Goal: Task Accomplishment & Management: Manage account settings

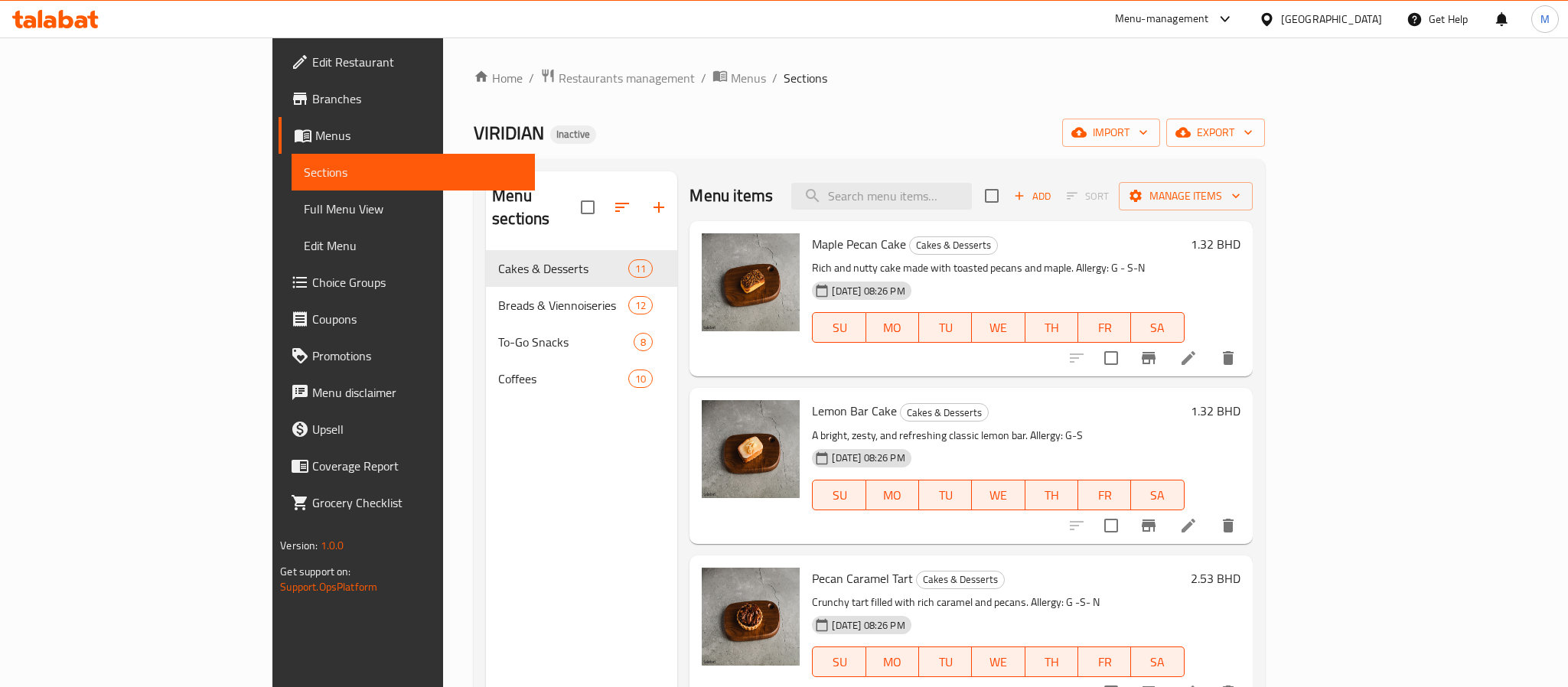
click at [1338, 19] on div "Bahrain" at bounding box center [1332, 19] width 101 height 17
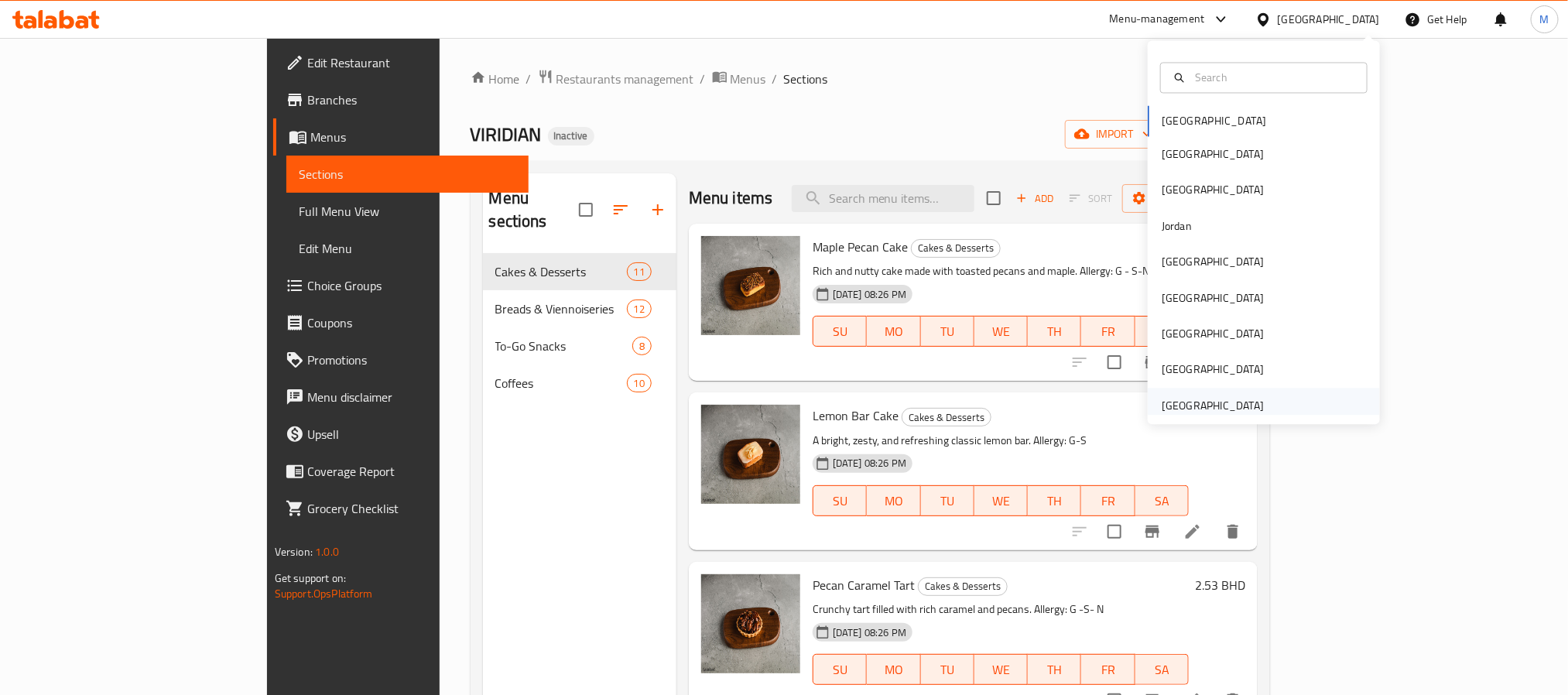
click at [1252, 399] on div "[GEOGRAPHIC_DATA]" at bounding box center [1213, 406] width 127 height 36
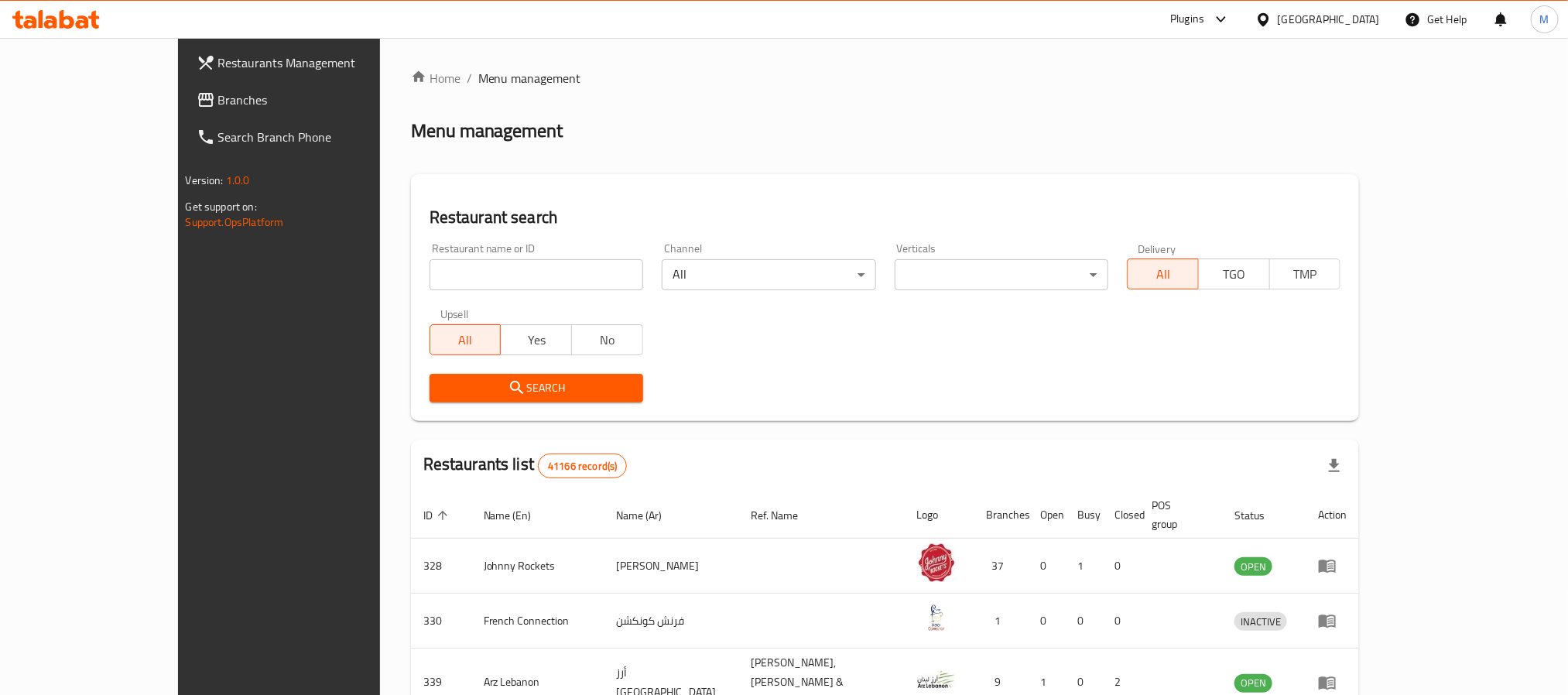
click at [218, 104] on span "Branches" at bounding box center [323, 100] width 209 height 19
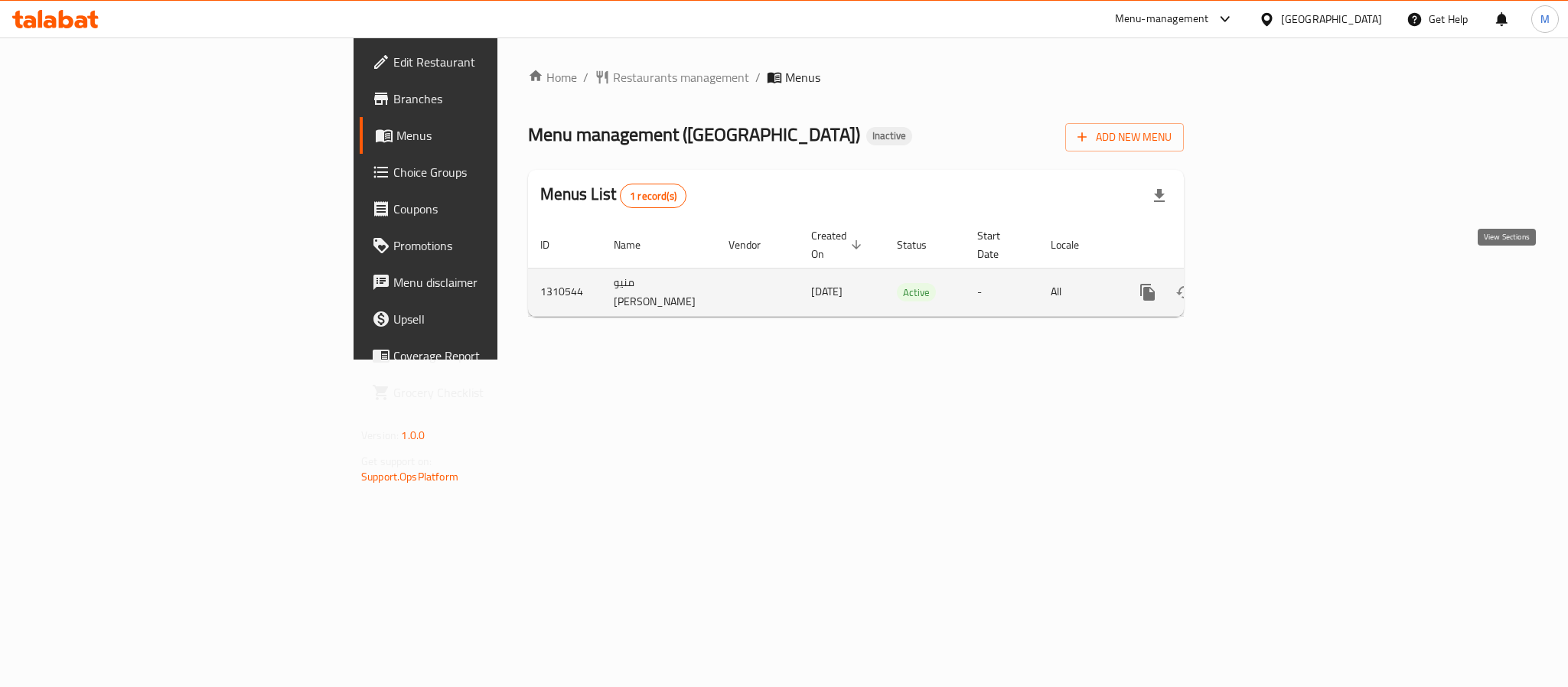
click at [1276, 274] on link "enhanced table" at bounding box center [1258, 291] width 37 height 37
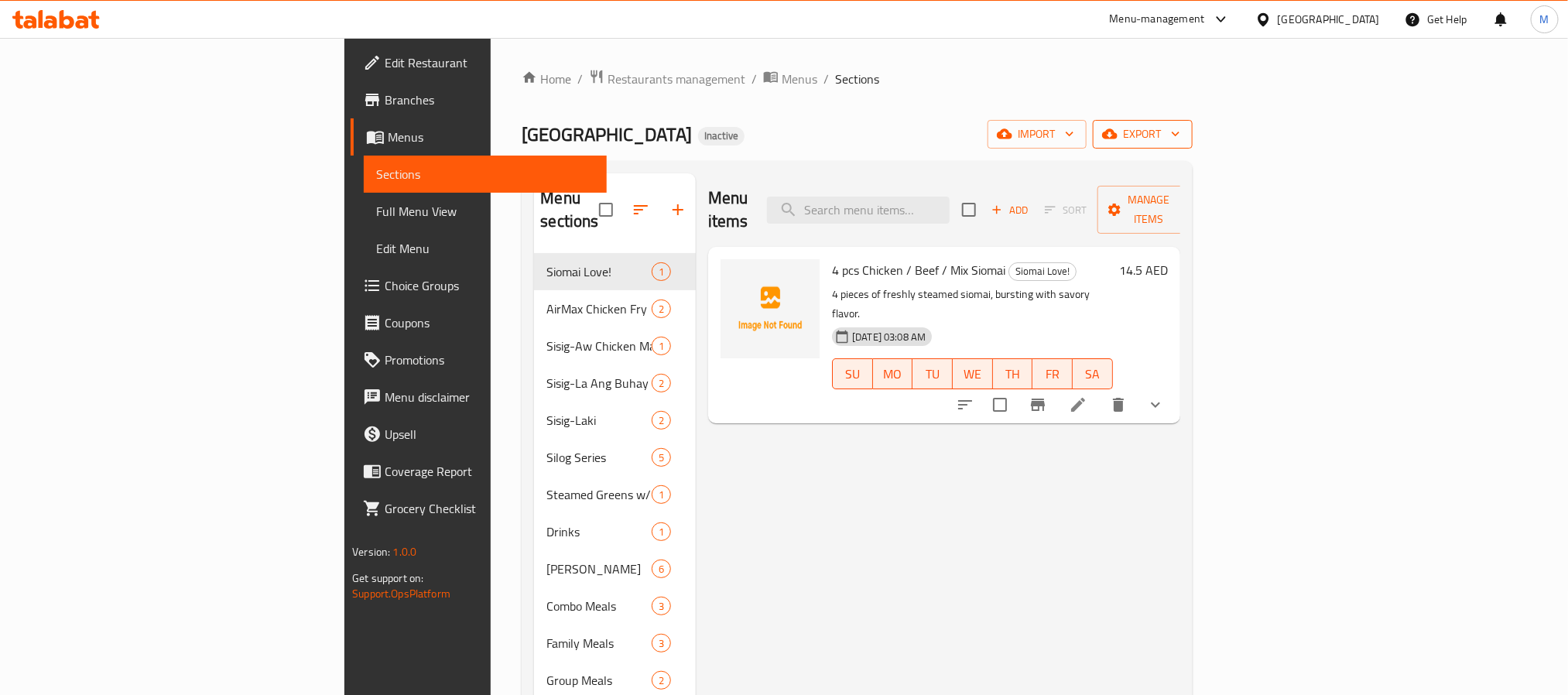
click at [1181, 133] on span "export" at bounding box center [1142, 134] width 75 height 19
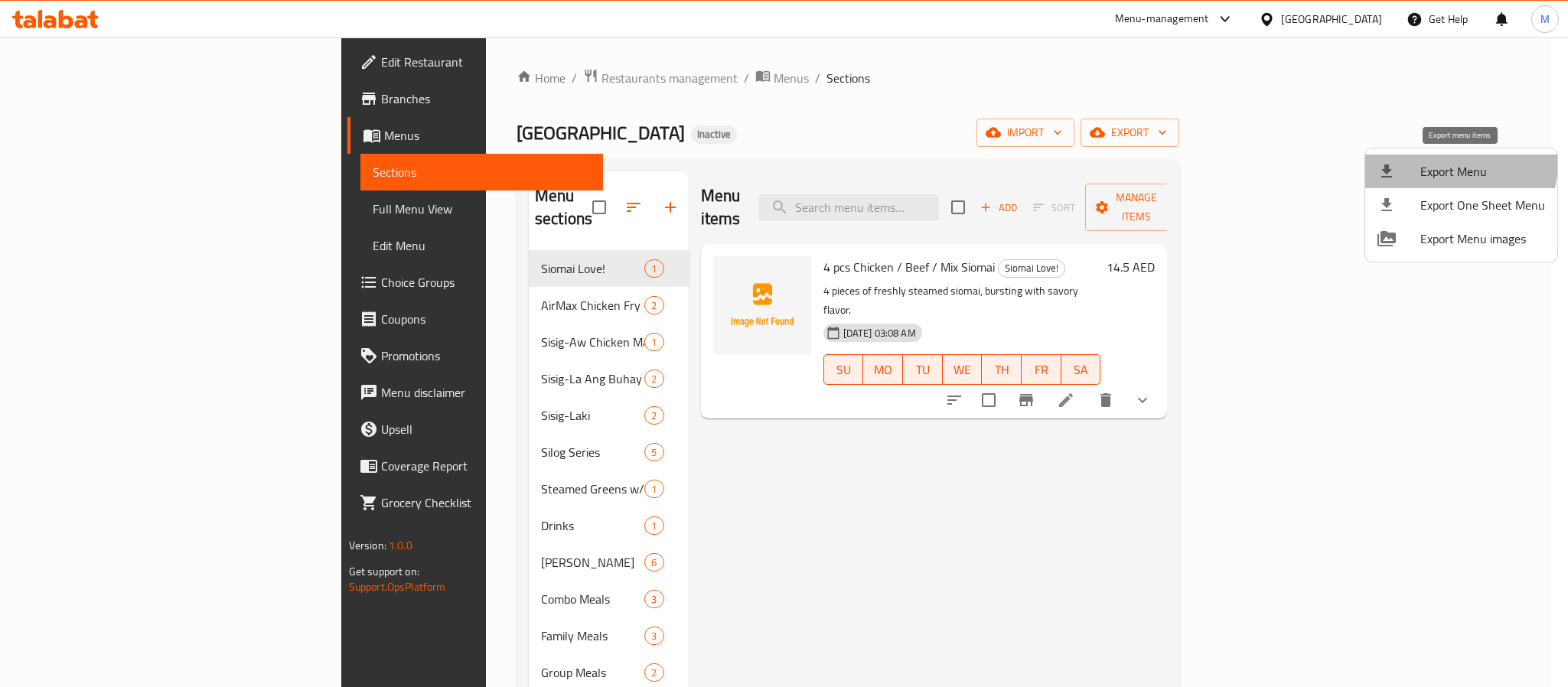
click at [1440, 162] on span "Export Menu" at bounding box center [1483, 172] width 125 height 19
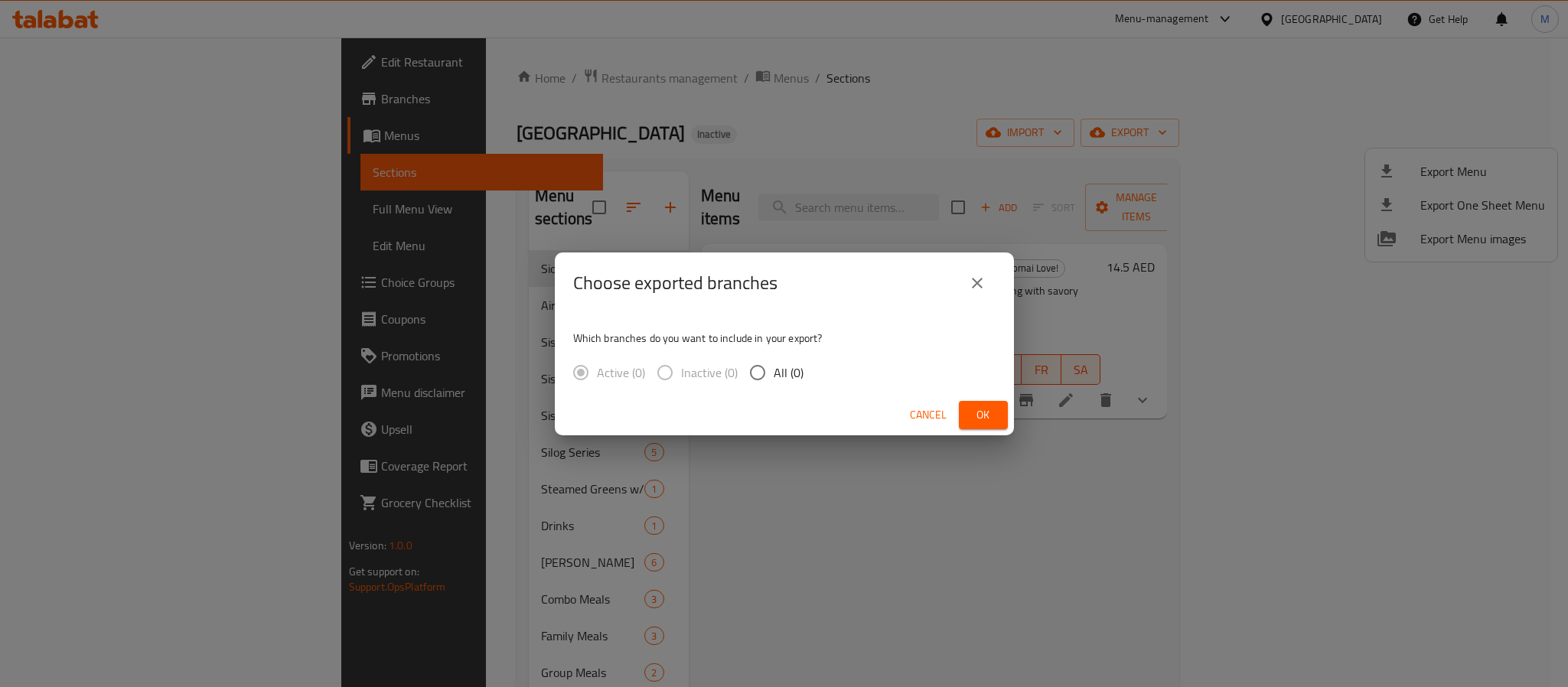
click at [770, 369] on input "All (0)" at bounding box center [758, 372] width 32 height 32
radio input "true"
click at [999, 411] on button "Ok" at bounding box center [984, 415] width 49 height 28
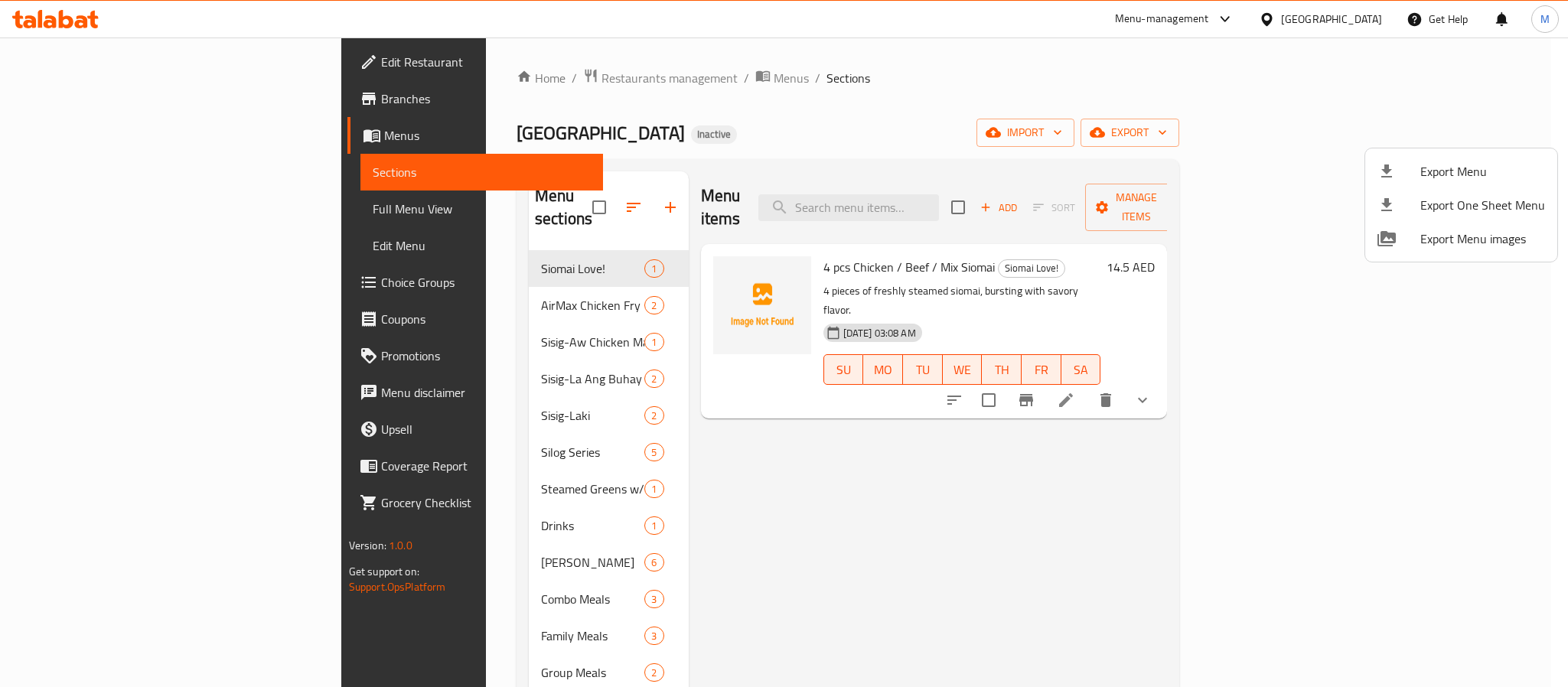
click at [187, 82] on div at bounding box center [784, 343] width 1568 height 687
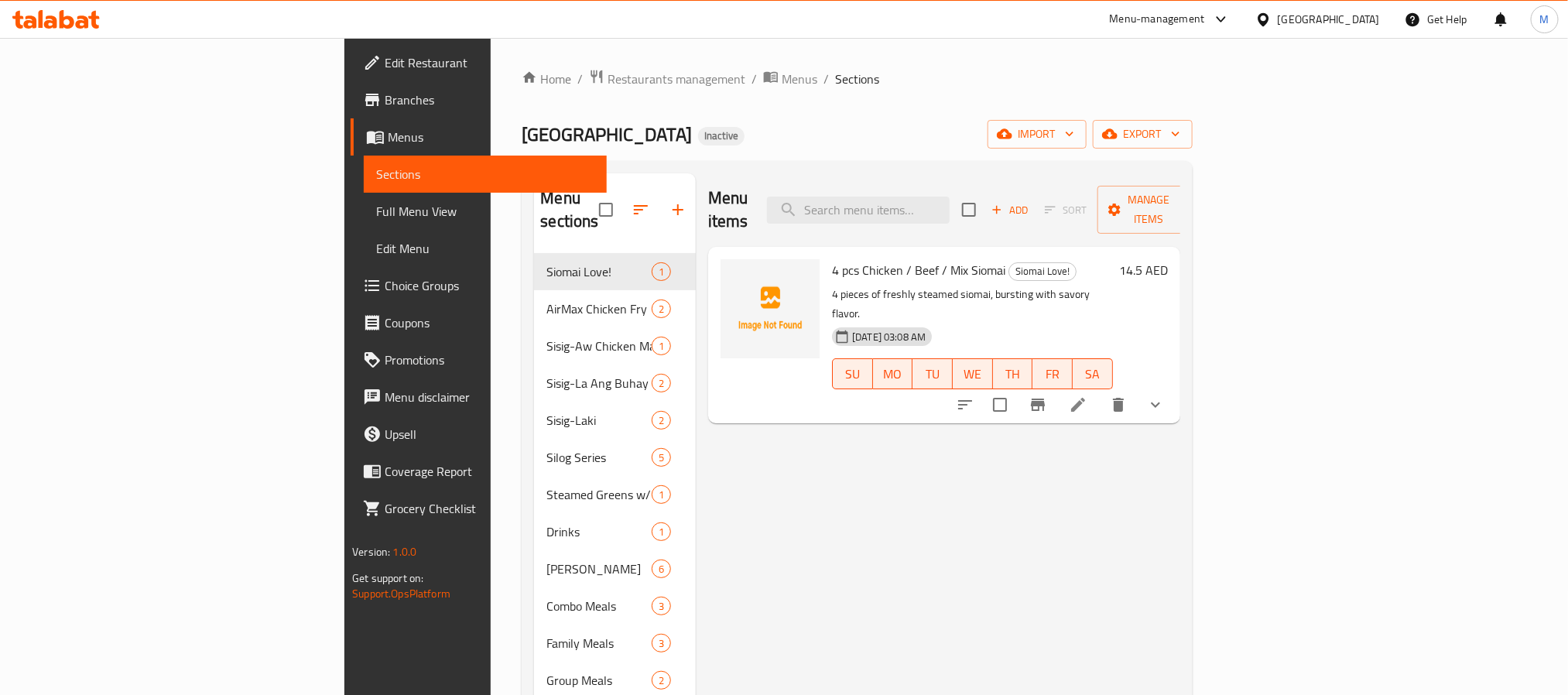
click at [385, 67] on span "Edit Restaurant" at bounding box center [489, 63] width 209 height 19
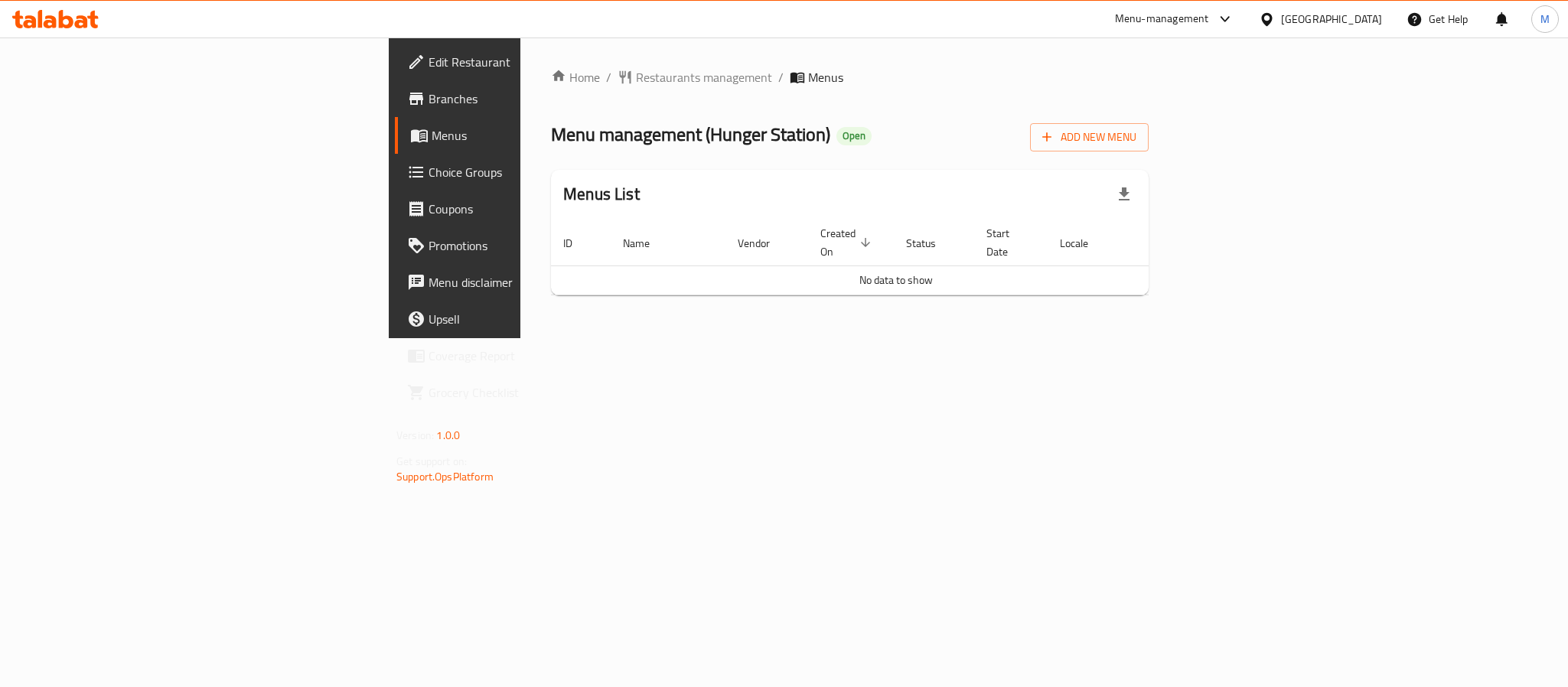
click at [429, 63] on span "Edit Restaurant" at bounding box center [534, 62] width 210 height 19
